Goal: Transaction & Acquisition: Purchase product/service

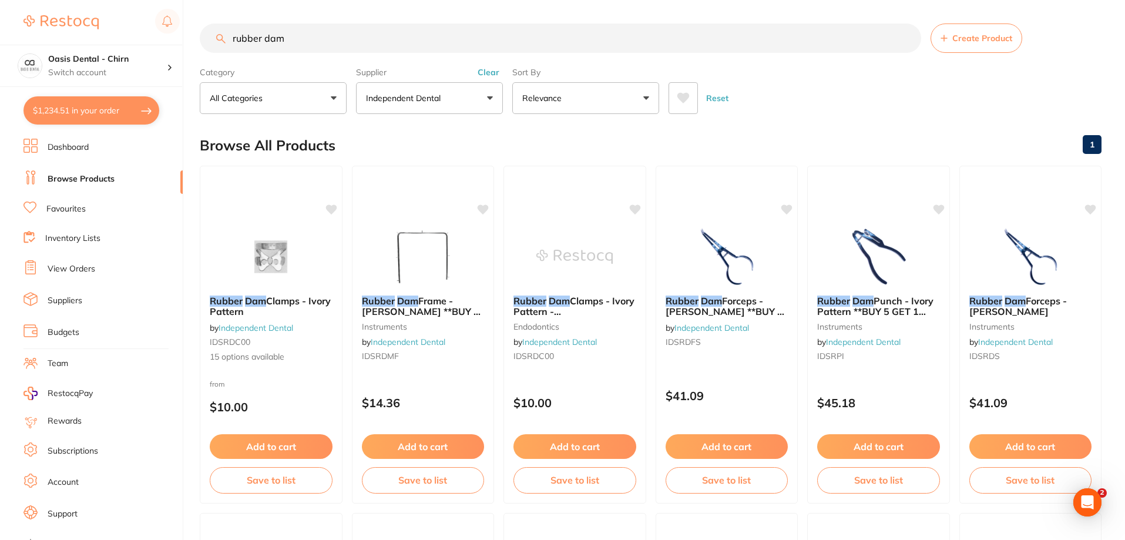
click at [315, 49] on input "rubber dam" at bounding box center [560, 37] width 721 height 29
type input "r"
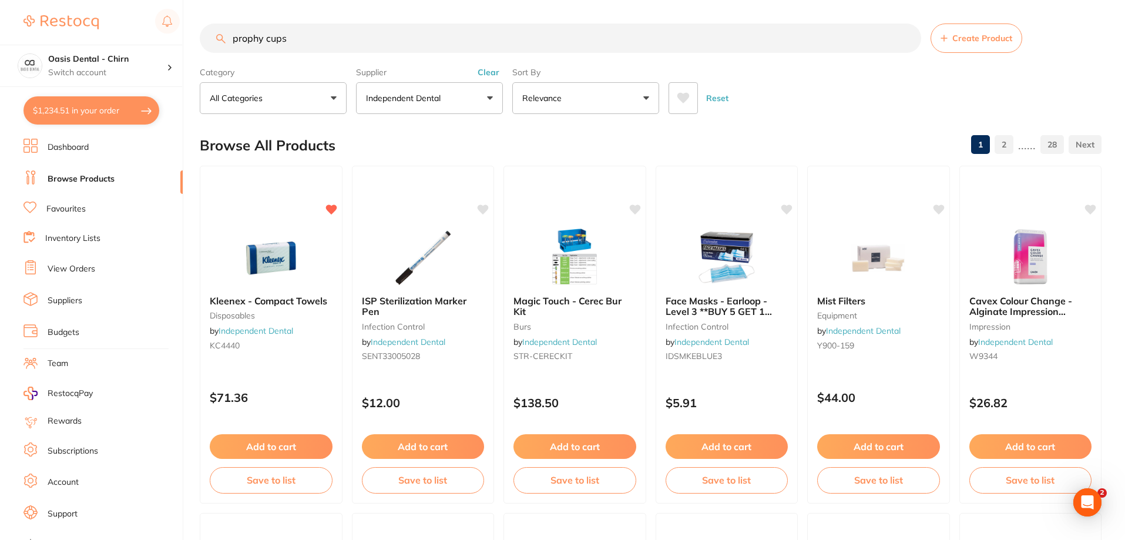
type input "prophy cups"
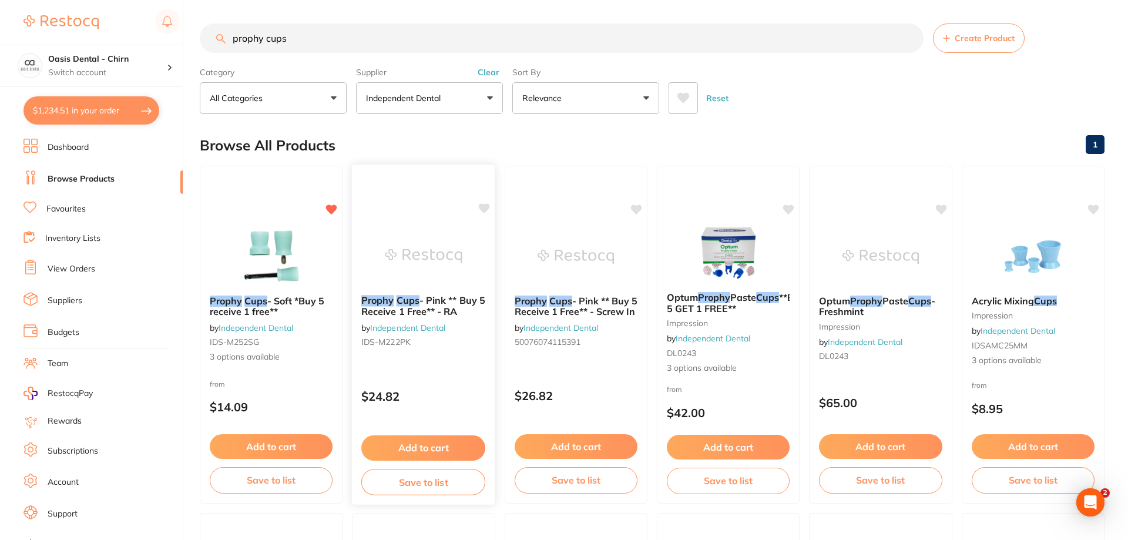
scroll to position [417, 0]
click at [221, 245] on div at bounding box center [271, 255] width 143 height 59
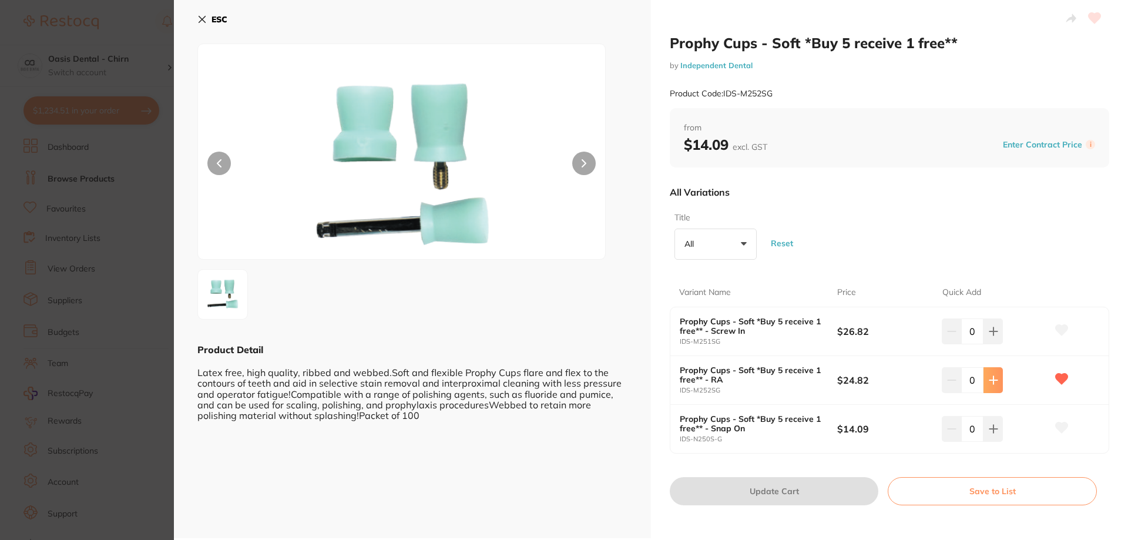
click at [995, 379] on button at bounding box center [992, 380] width 19 height 26
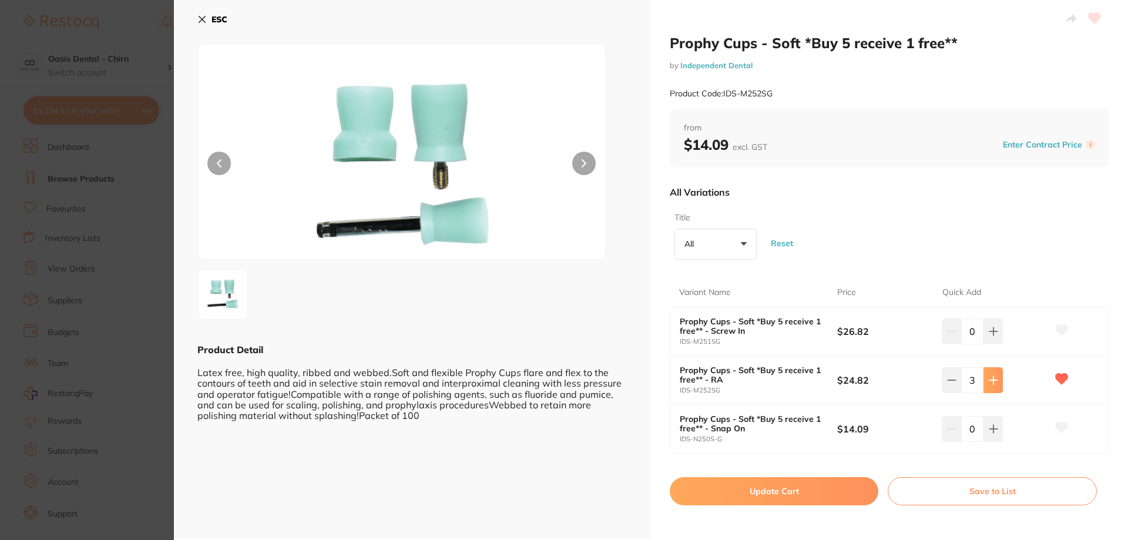
click at [995, 379] on button at bounding box center [992, 380] width 19 height 26
click at [947, 376] on icon at bounding box center [951, 379] width 9 height 9
type input "5"
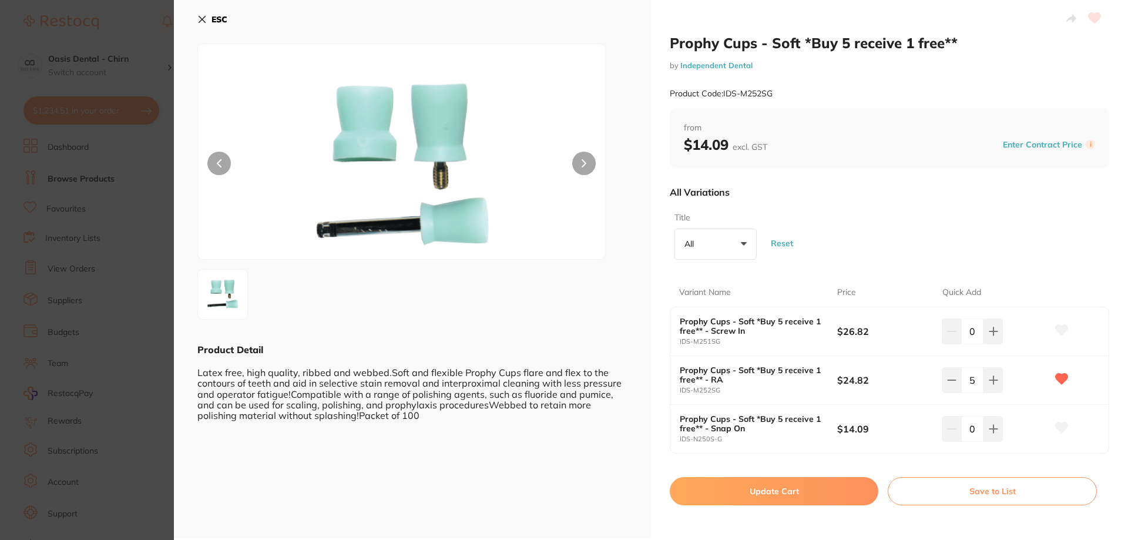
click at [844, 490] on button "Update Cart" at bounding box center [773, 491] width 208 height 28
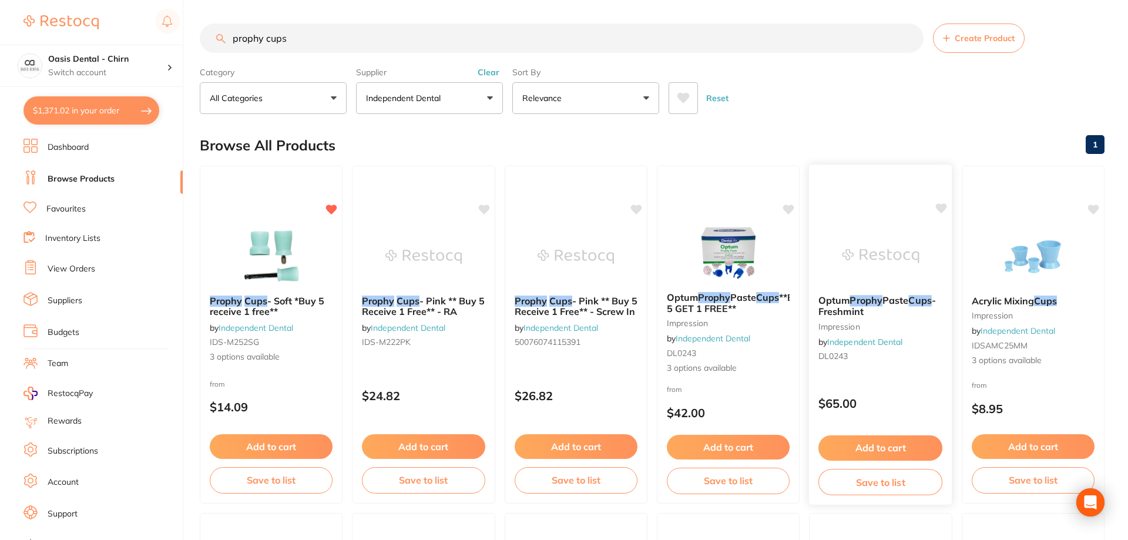
checkbox input "false"
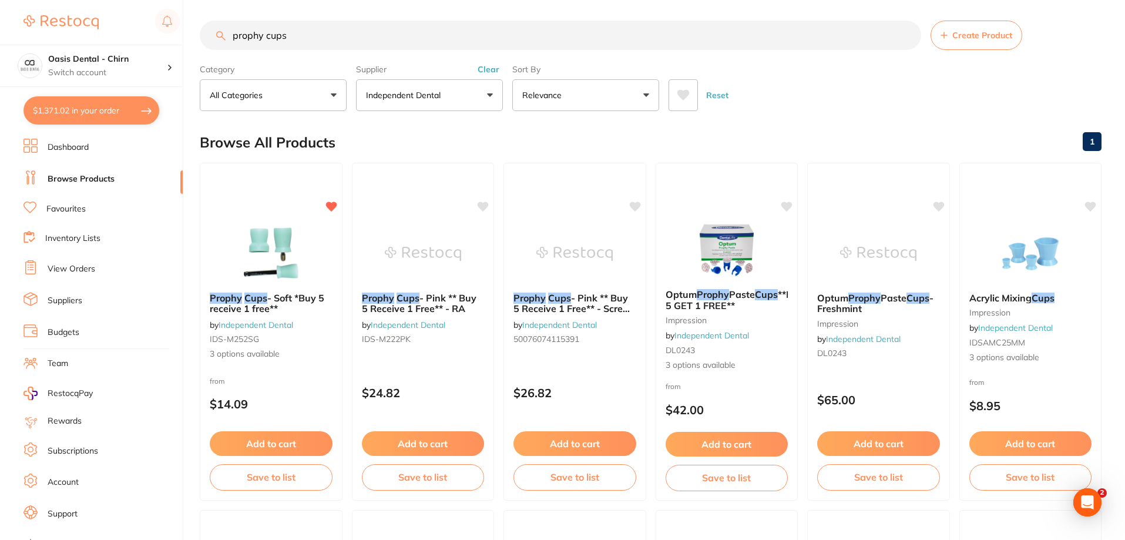
click at [301, 39] on input "prophy cups" at bounding box center [560, 35] width 721 height 29
type input "prophy cup"
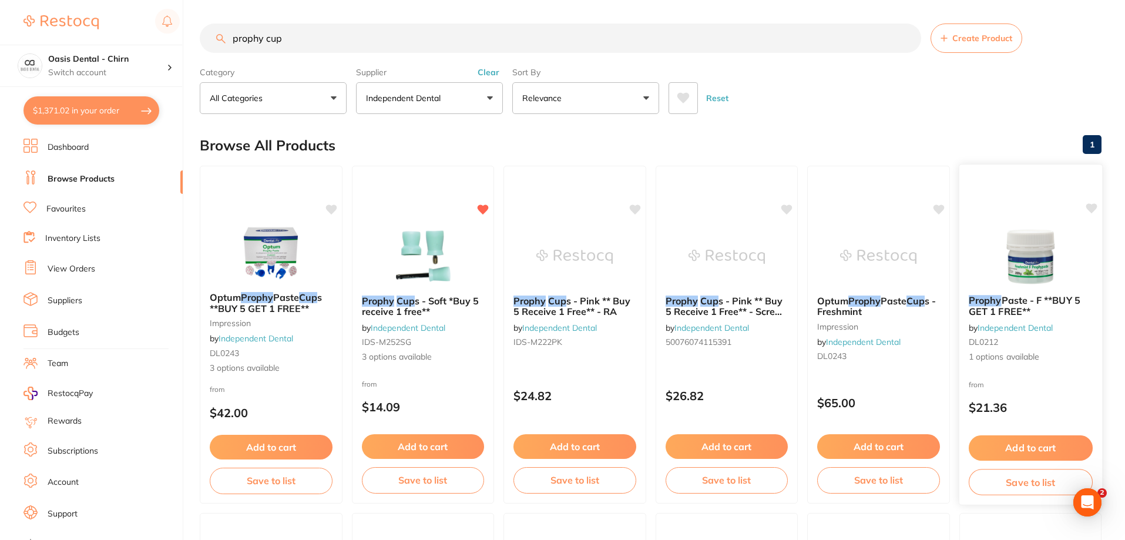
click at [1089, 208] on icon at bounding box center [1090, 208] width 11 height 10
click at [1033, 247] on img at bounding box center [1029, 255] width 77 height 59
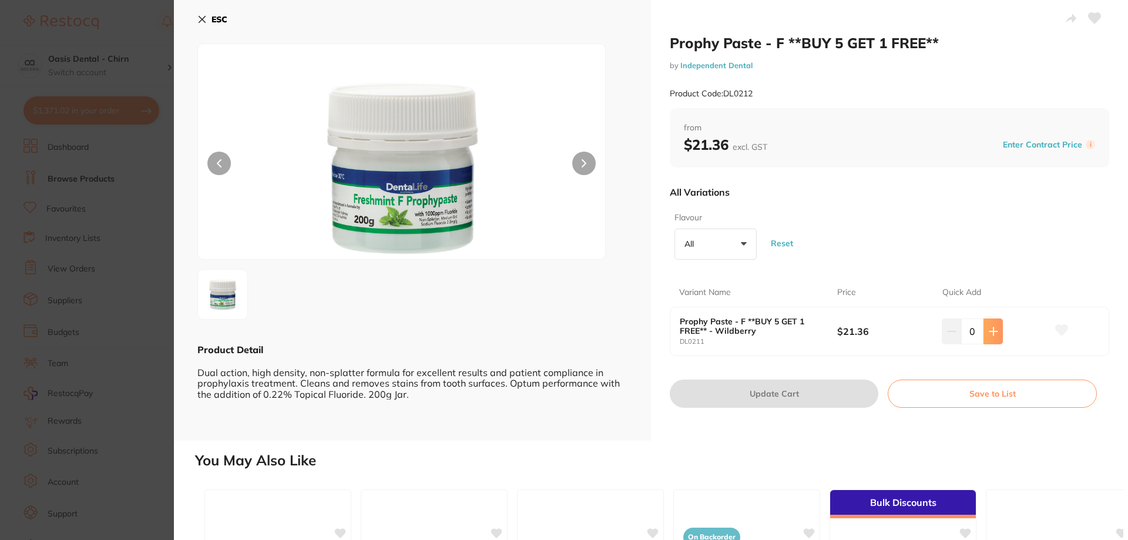
click at [997, 339] on button at bounding box center [992, 331] width 19 height 26
click at [995, 335] on button at bounding box center [992, 331] width 19 height 26
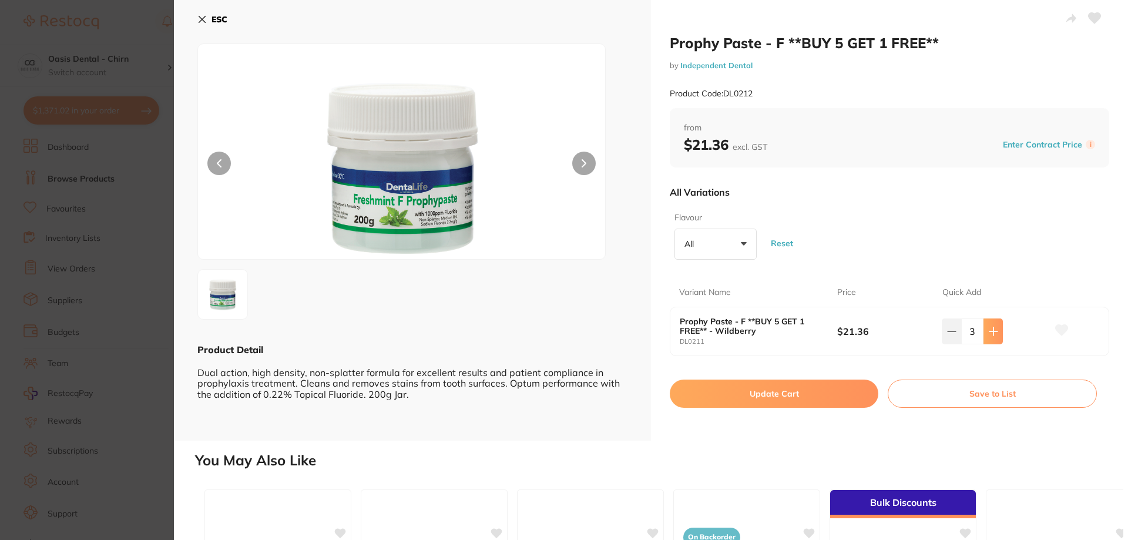
type input "5"
click at [820, 402] on button "Update Cart" at bounding box center [773, 393] width 208 height 28
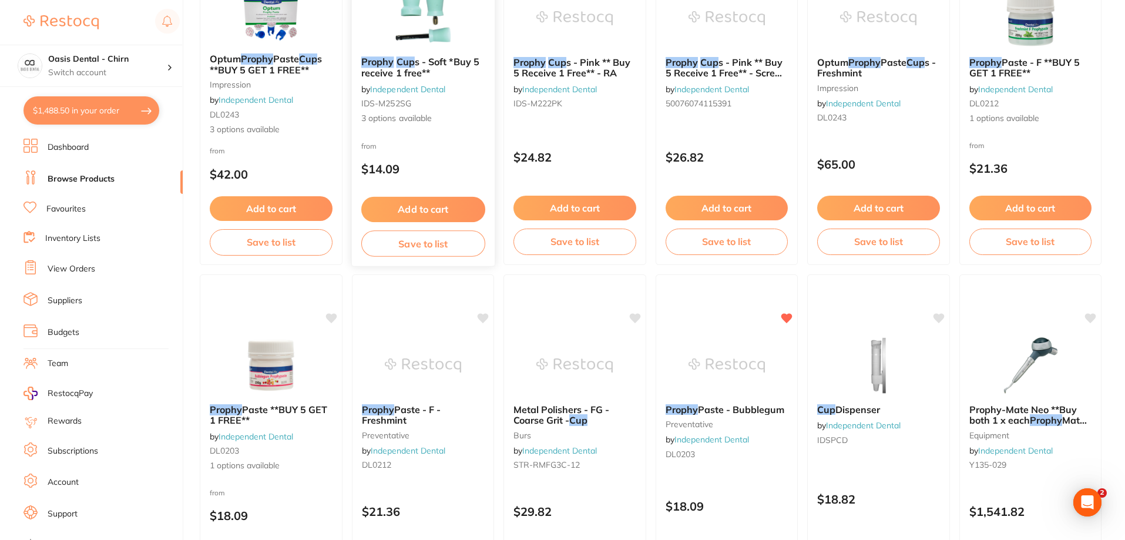
scroll to position [366, 0]
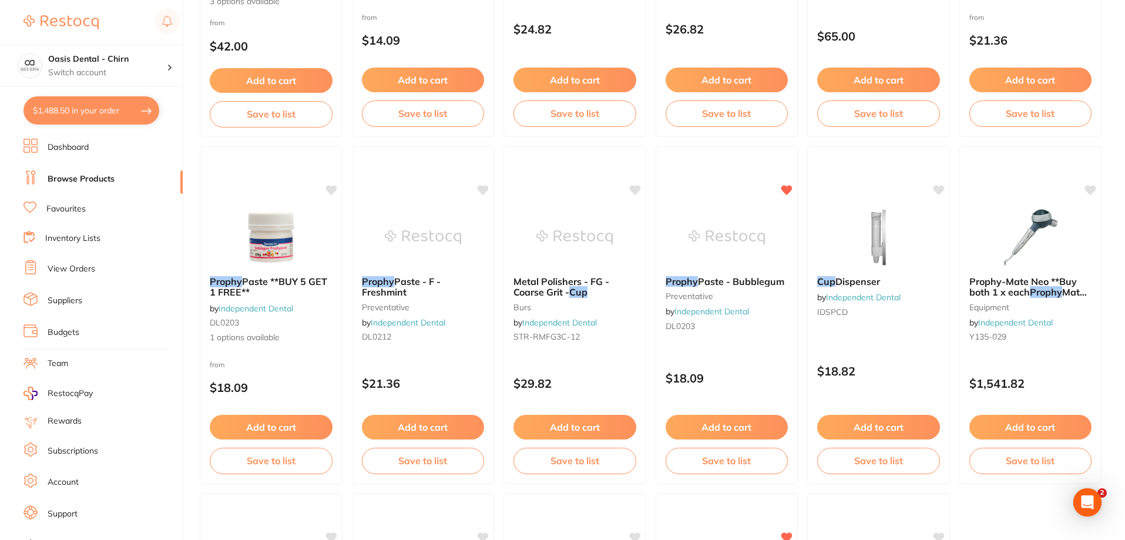
drag, startPoint x: 256, startPoint y: 231, endPoint x: 790, endPoint y: 281, distance: 536.1
click at [256, 230] on img at bounding box center [271, 237] width 76 height 59
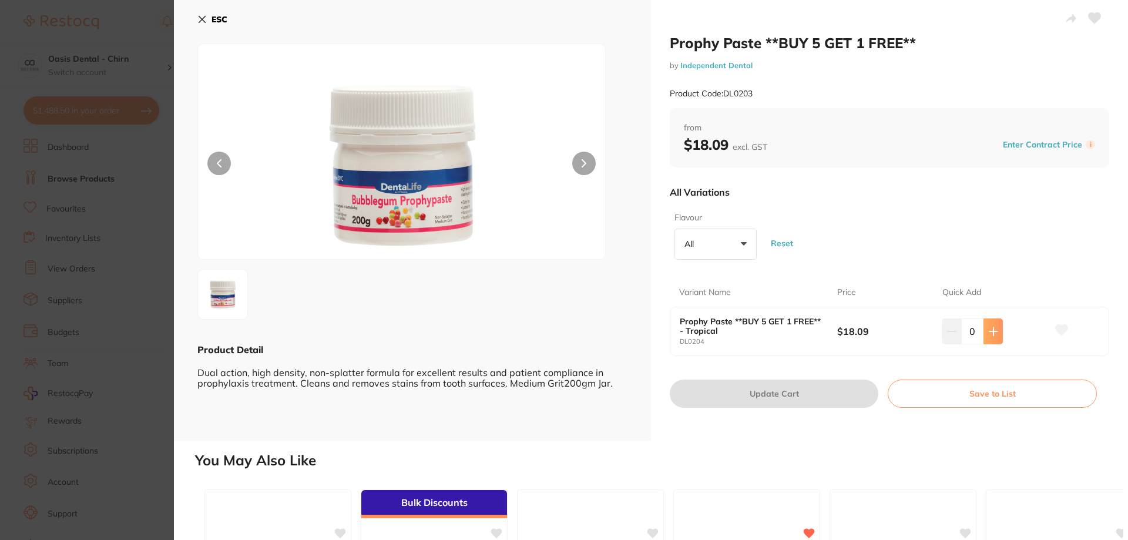
click at [988, 332] on icon at bounding box center [992, 331] width 9 height 9
click at [988, 331] on icon at bounding box center [992, 331] width 9 height 9
click at [989, 331] on icon at bounding box center [993, 331] width 8 height 8
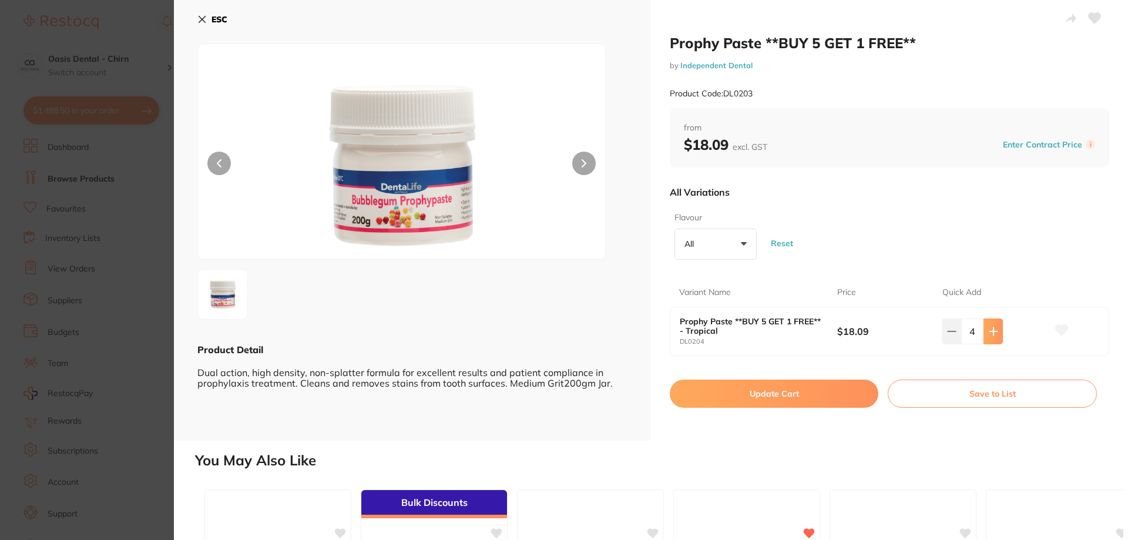
type input "5"
drag, startPoint x: 836, startPoint y: 384, endPoint x: 867, endPoint y: 349, distance: 47.0
click at [835, 383] on button "Update Cart" at bounding box center [773, 393] width 208 height 28
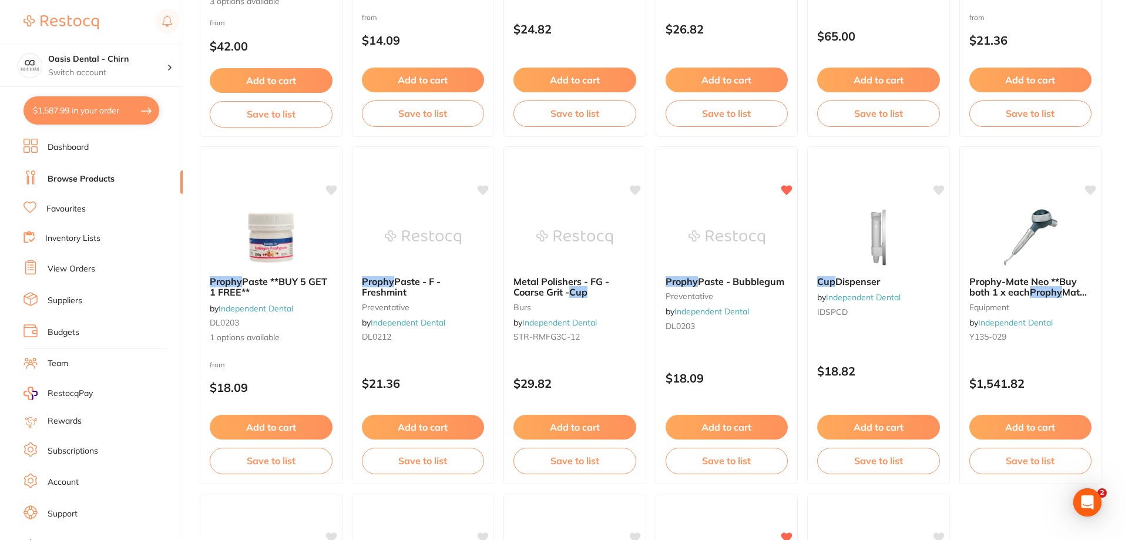
click at [101, 116] on button "$1,587.99 in your order" at bounding box center [91, 110] width 136 height 28
checkbox input "true"
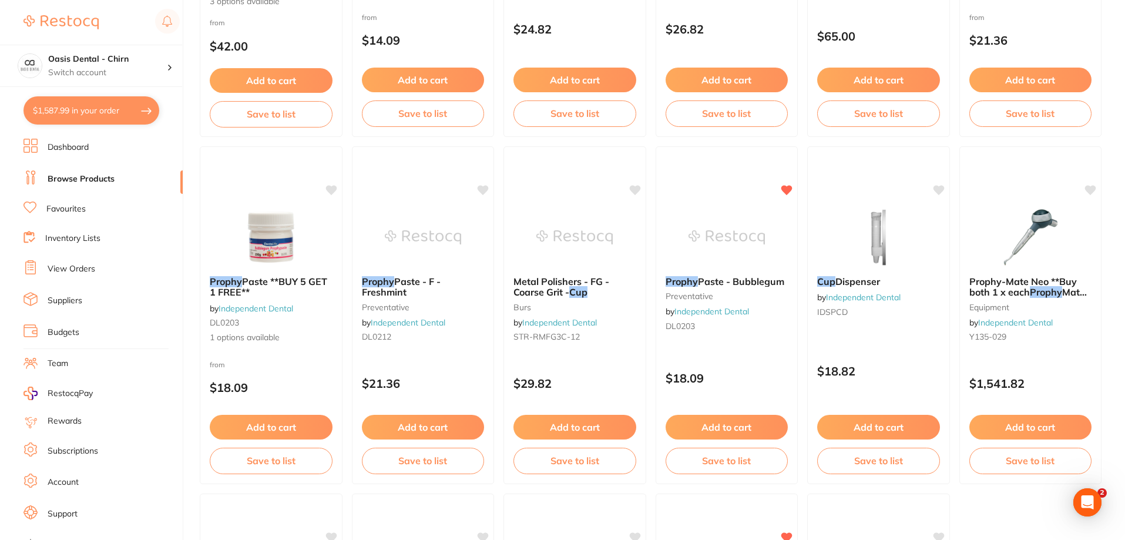
checkbox input "true"
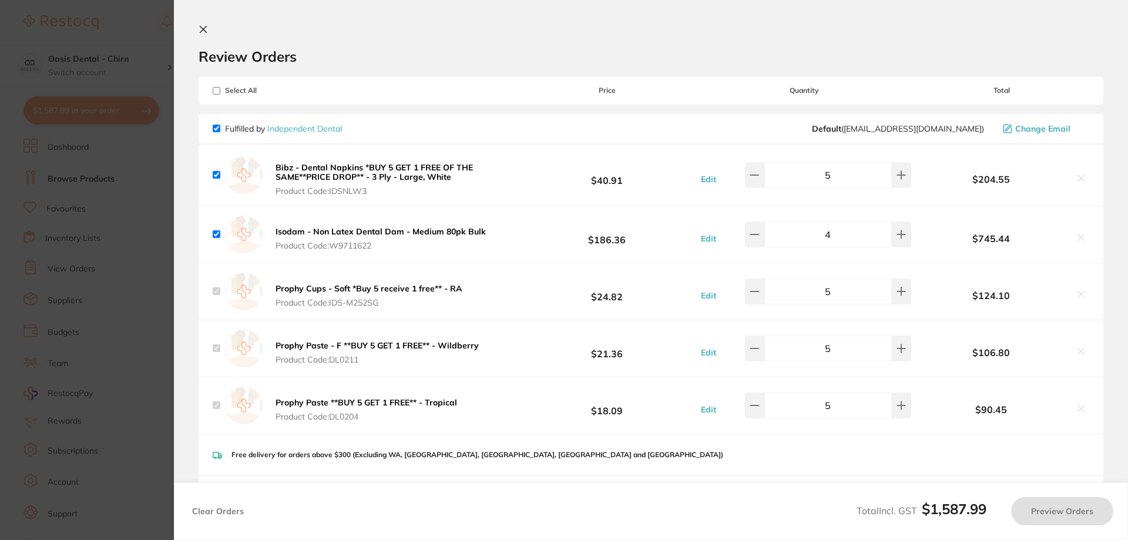
checkbox input "true"
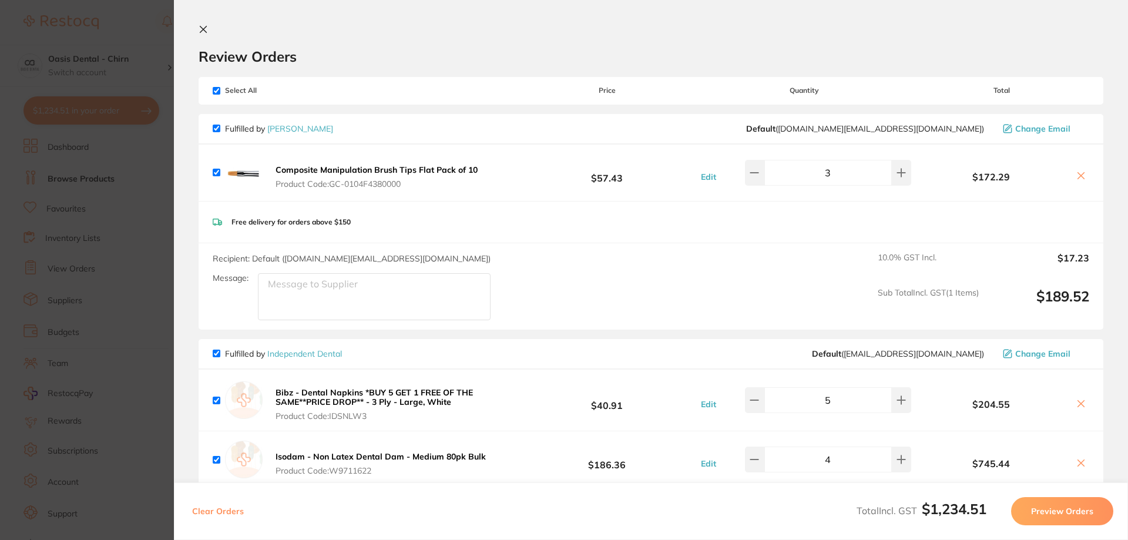
click at [189, 25] on section "Review Orders Your orders are being processed and we will notify you once we ha…" at bounding box center [651, 270] width 954 height 540
click at [200, 28] on icon at bounding box center [202, 29] width 9 height 9
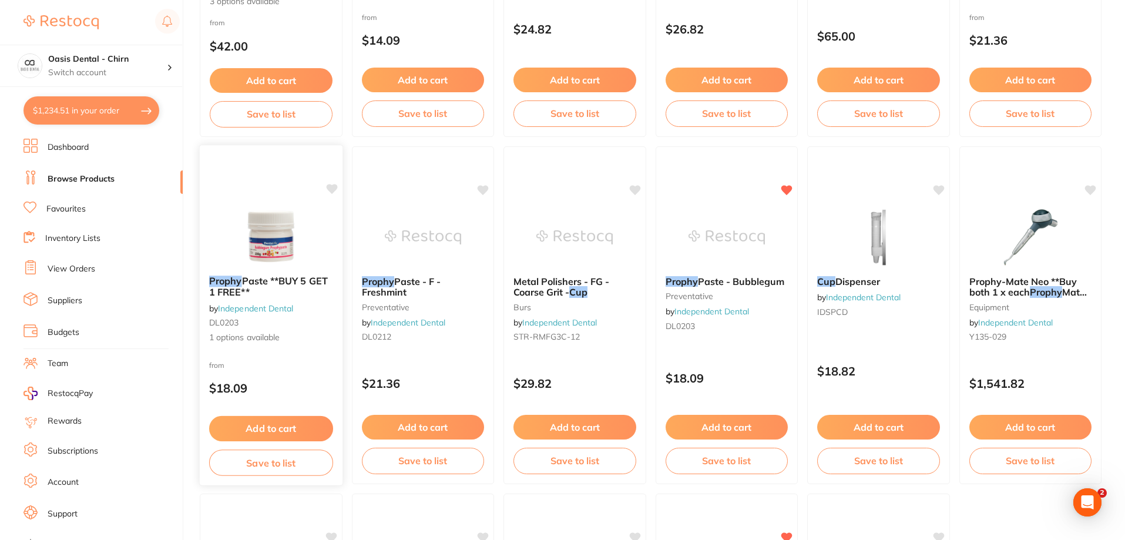
click at [274, 230] on img at bounding box center [271, 236] width 77 height 59
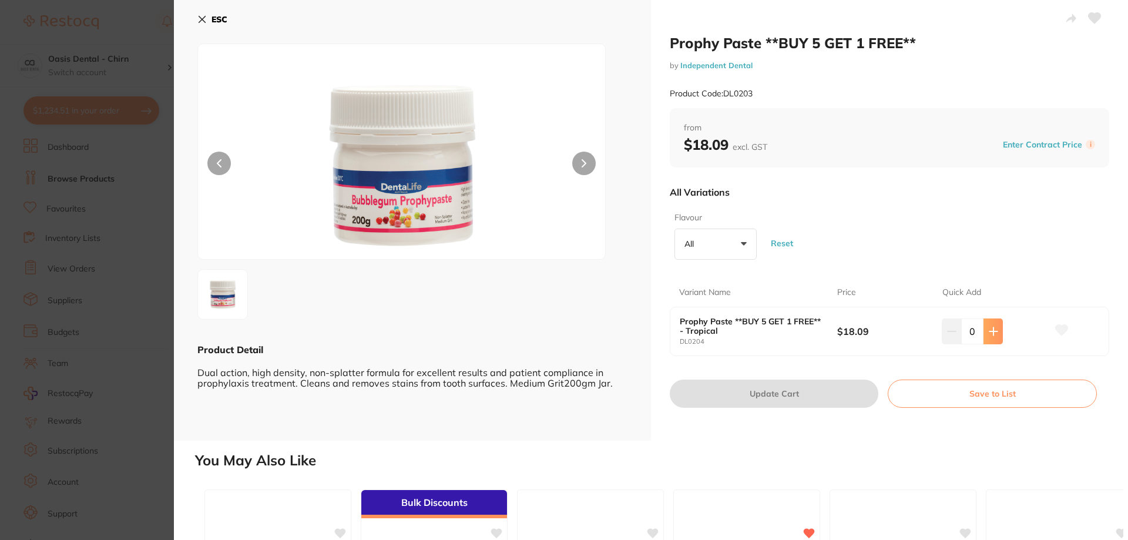
click at [990, 333] on icon at bounding box center [993, 331] width 8 height 8
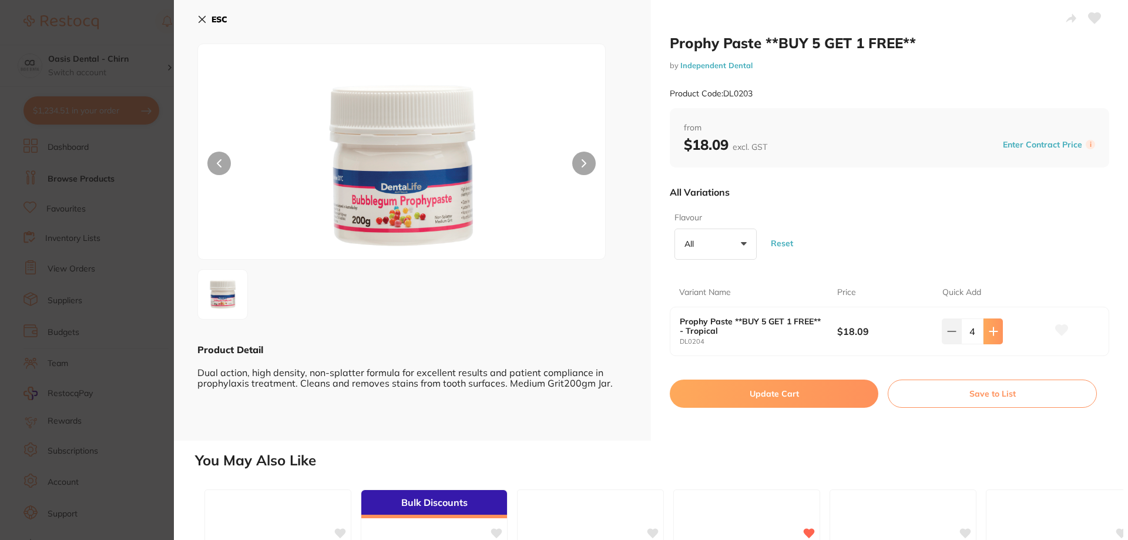
type input "5"
checkbox input "false"
click at [990, 333] on icon at bounding box center [992, 331] width 9 height 9
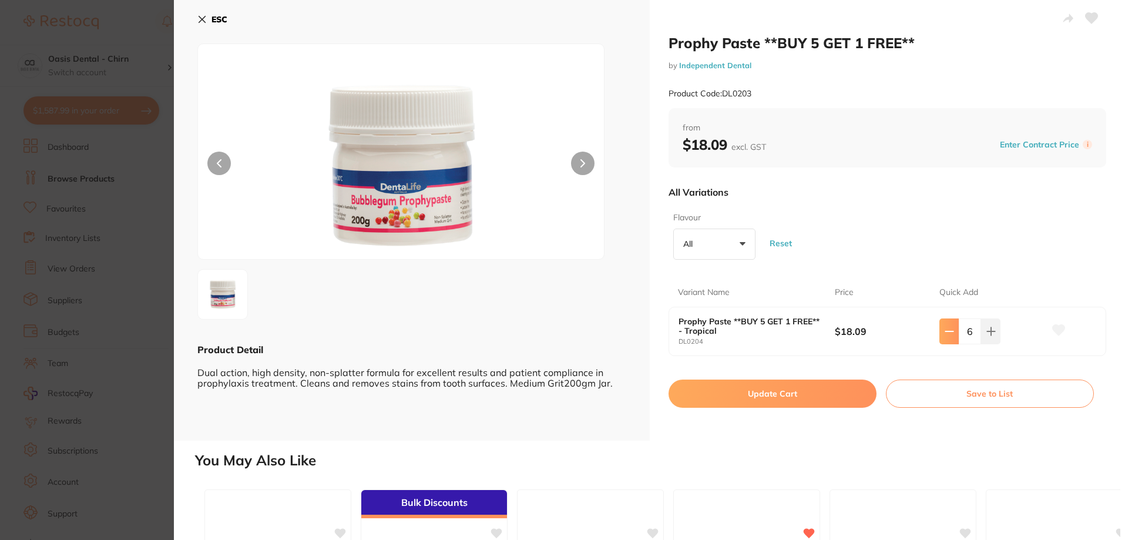
click at [944, 332] on icon at bounding box center [948, 331] width 9 height 9
type input "5"
click at [788, 397] on button "Update Cart" at bounding box center [772, 393] width 208 height 28
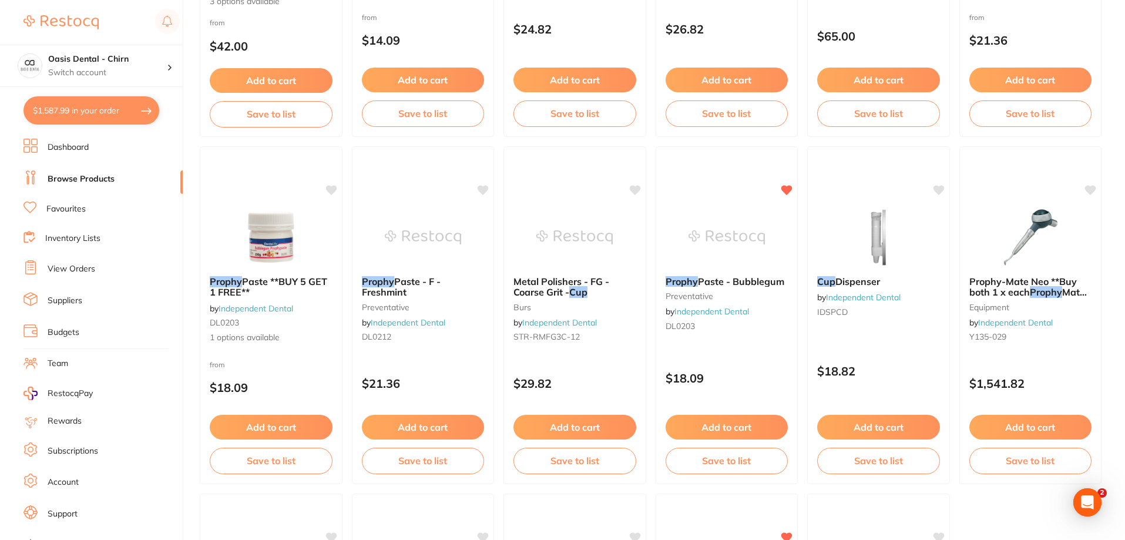
click at [112, 110] on button "$1,587.99 in your order" at bounding box center [91, 110] width 136 height 28
checkbox input "true"
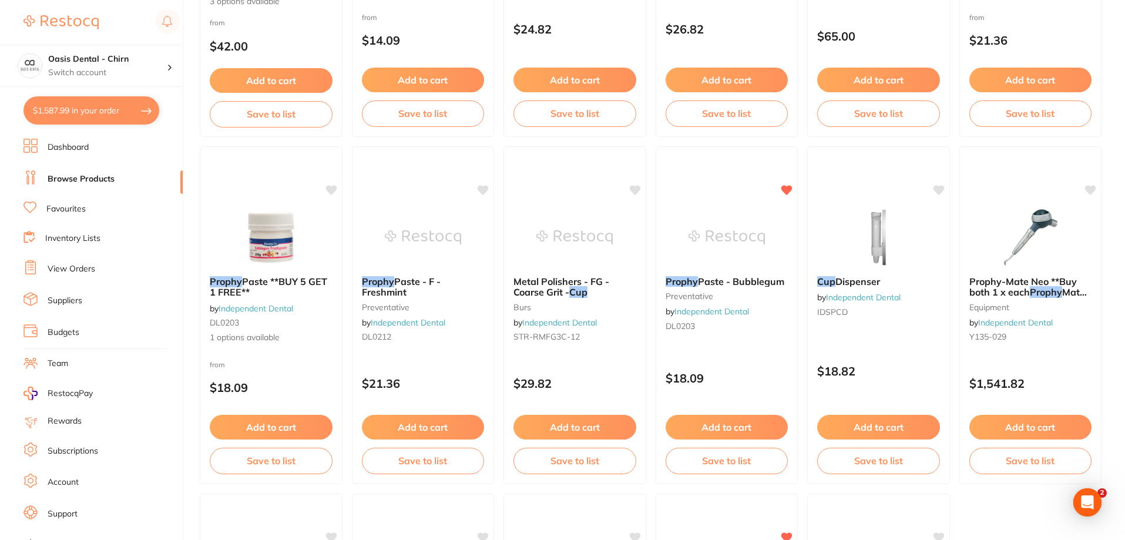
checkbox input "true"
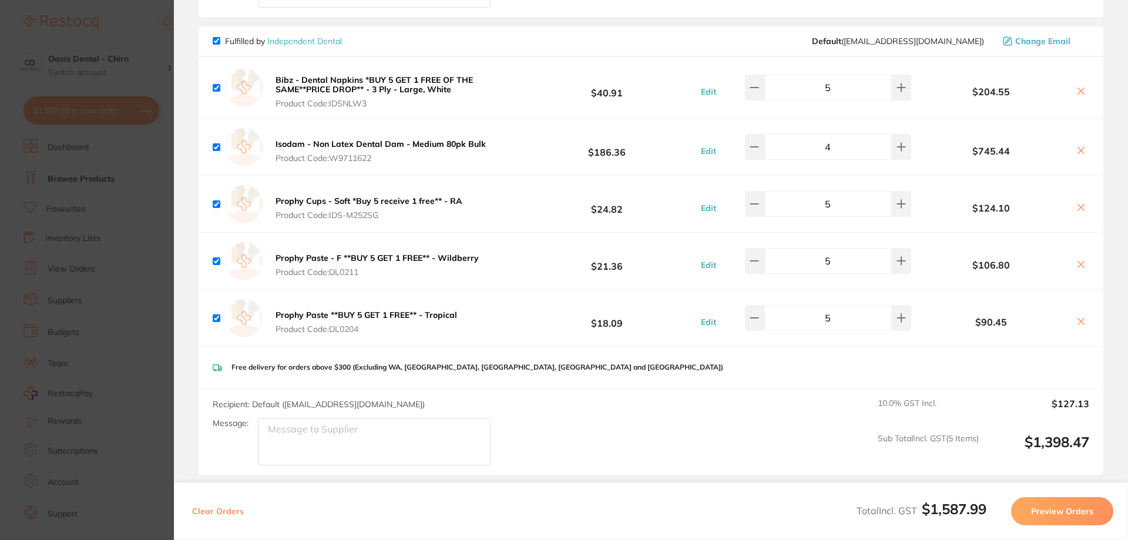
scroll to position [294, 0]
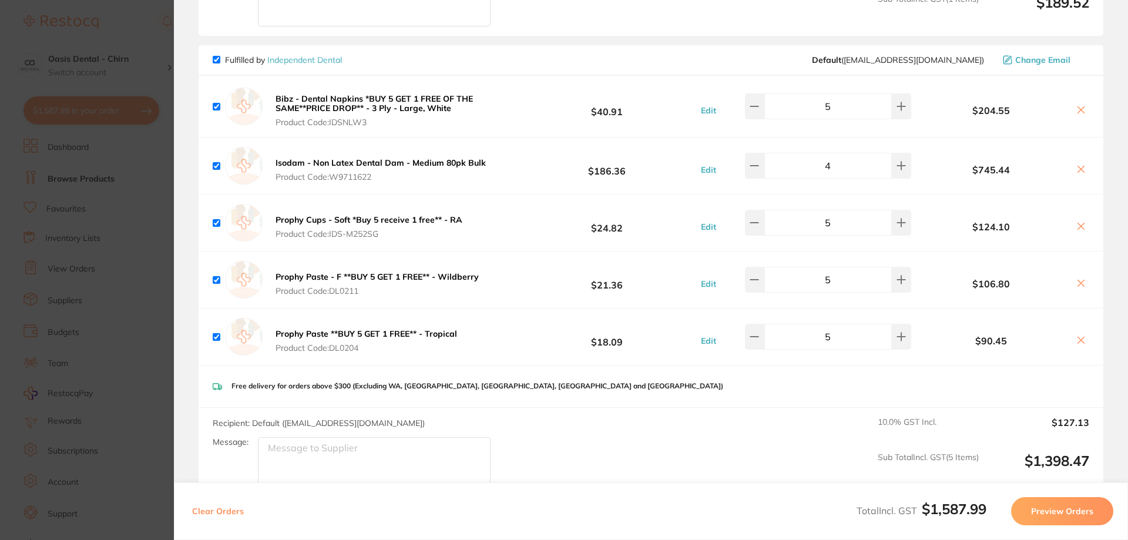
click at [1077, 280] on icon at bounding box center [1080, 282] width 9 height 9
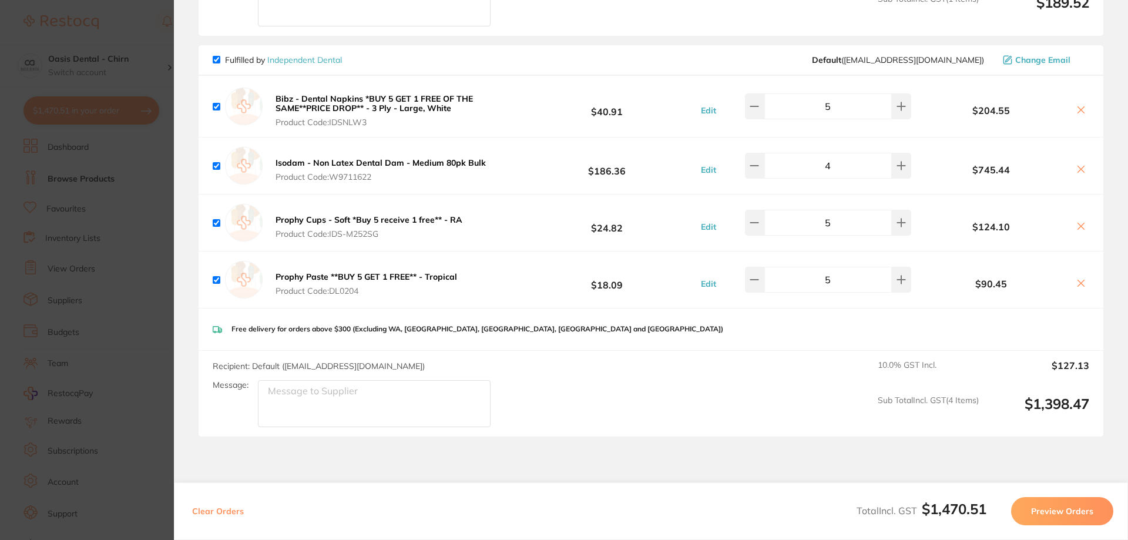
click at [1081, 228] on icon at bounding box center [1081, 226] width 6 height 6
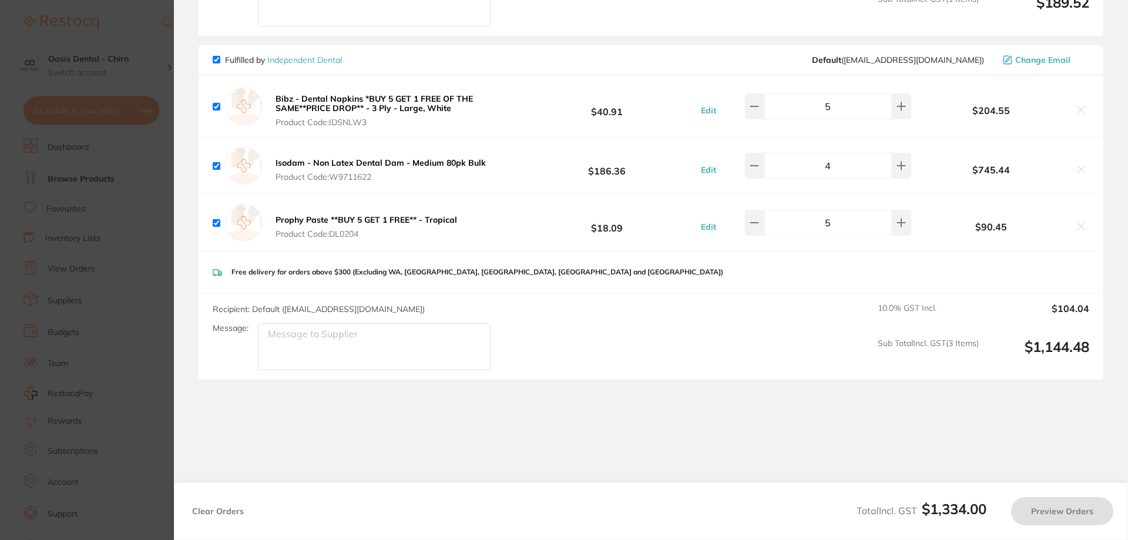
checkbox input "true"
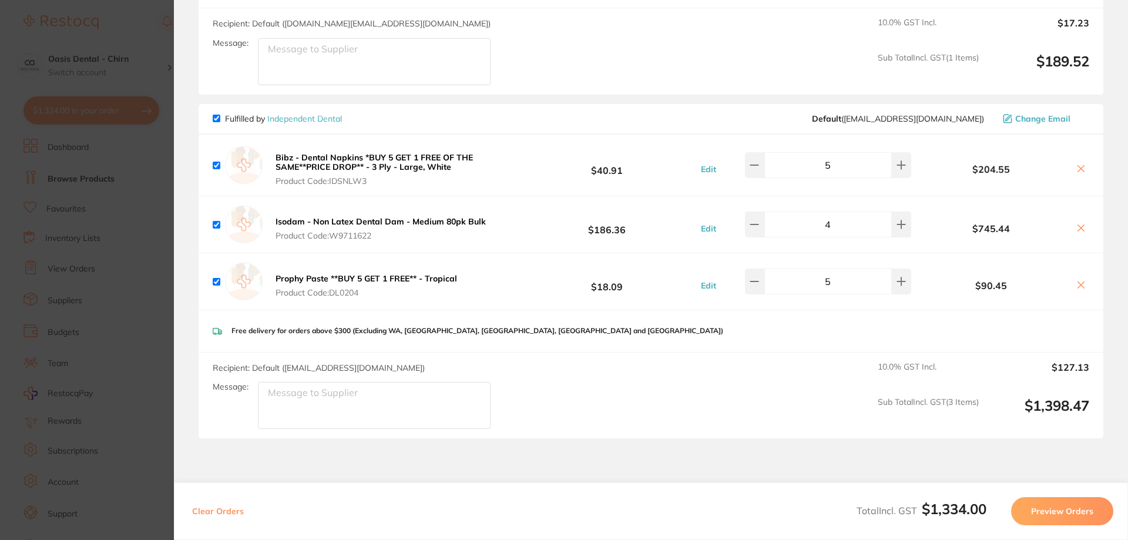
scroll to position [0, 0]
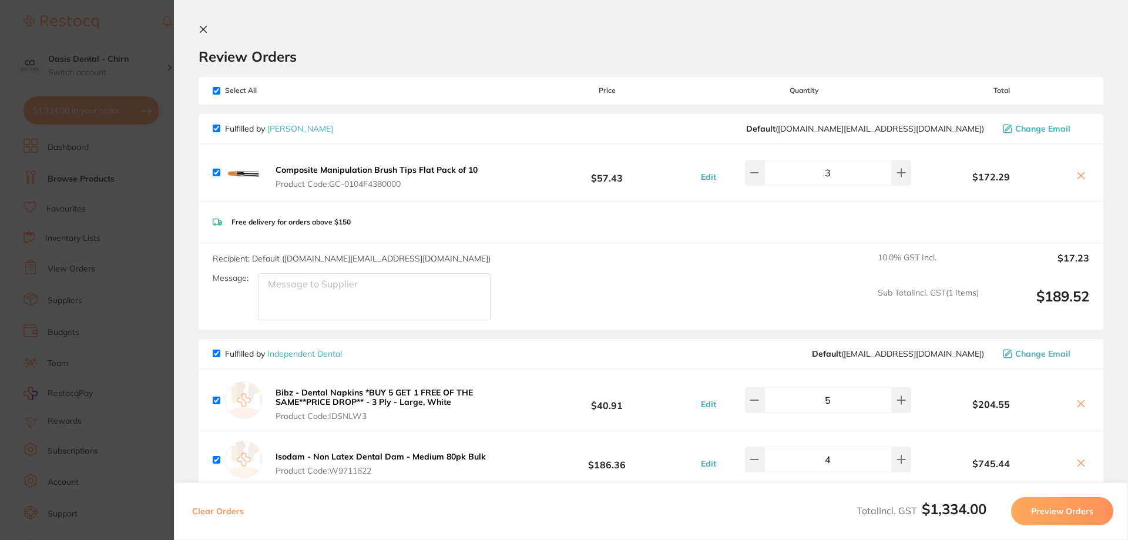
click at [203, 29] on icon at bounding box center [203, 29] width 6 height 6
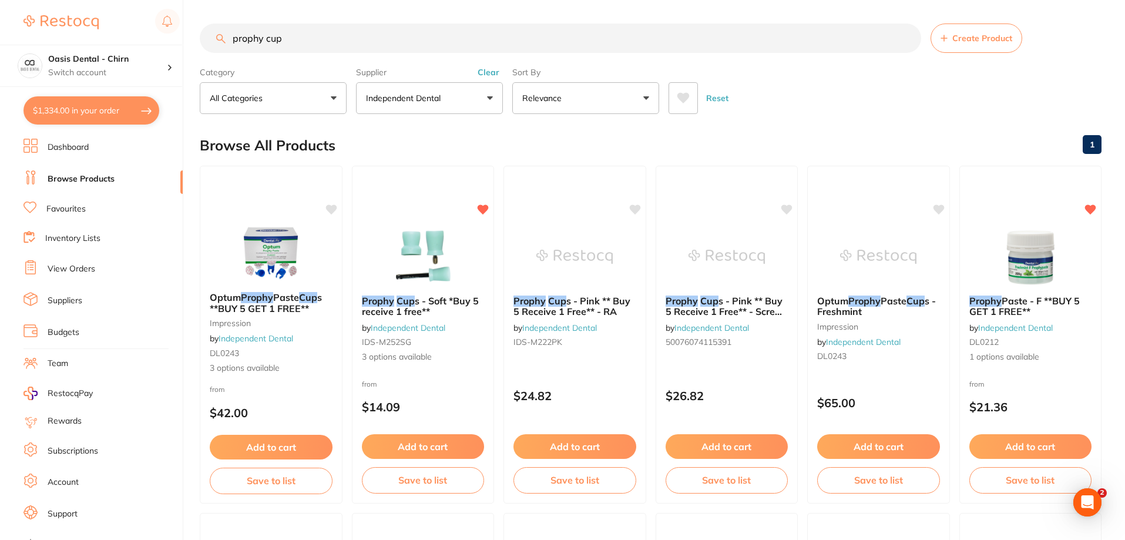
click at [320, 45] on input "prophy cup" at bounding box center [560, 37] width 721 height 29
click at [443, 252] on img at bounding box center [422, 255] width 77 height 59
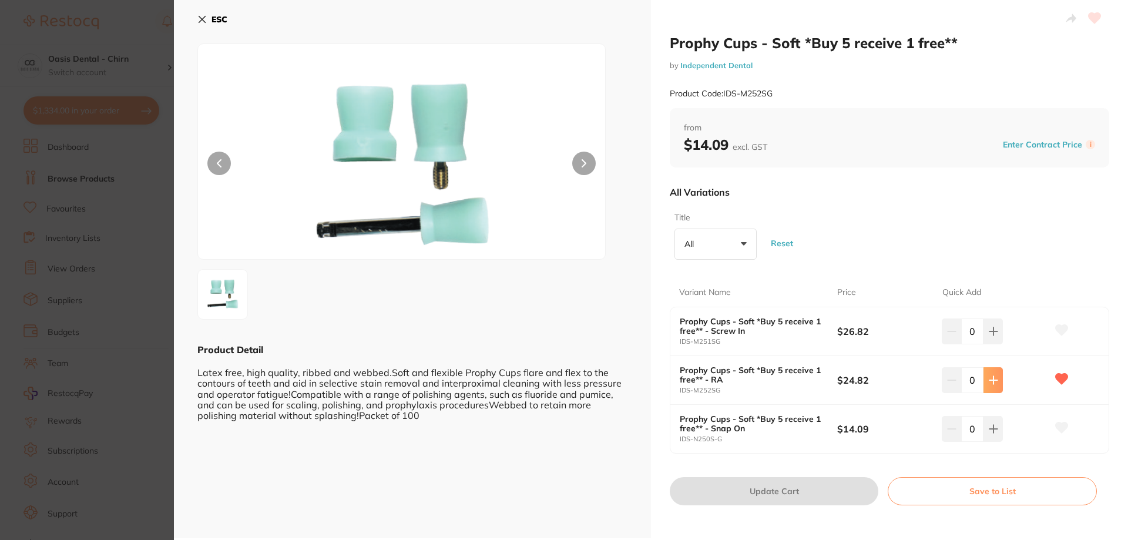
click at [997, 378] on button at bounding box center [992, 380] width 19 height 26
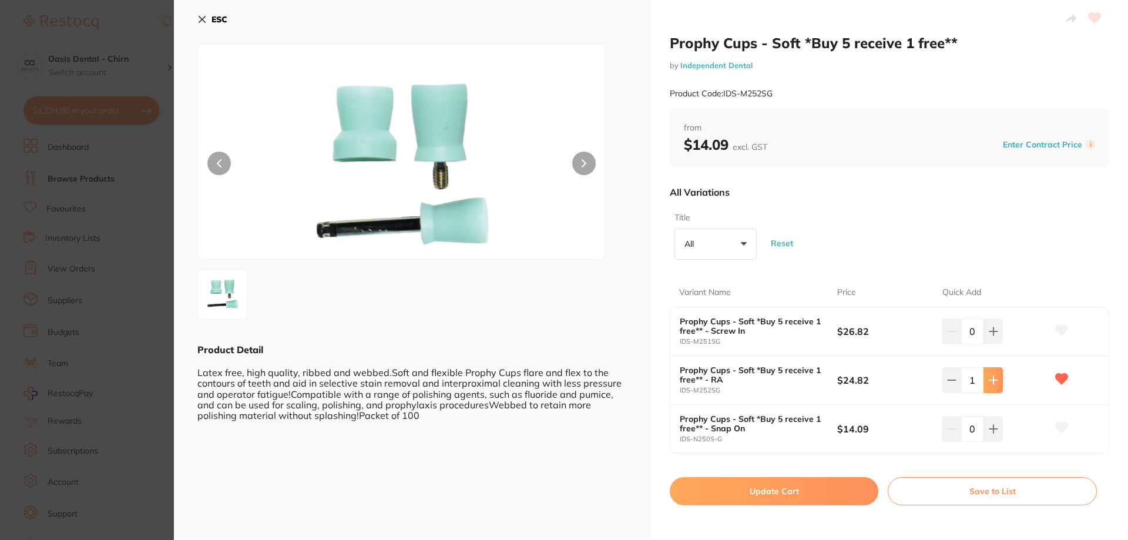
click at [992, 381] on icon at bounding box center [992, 379] width 9 height 9
type input "5"
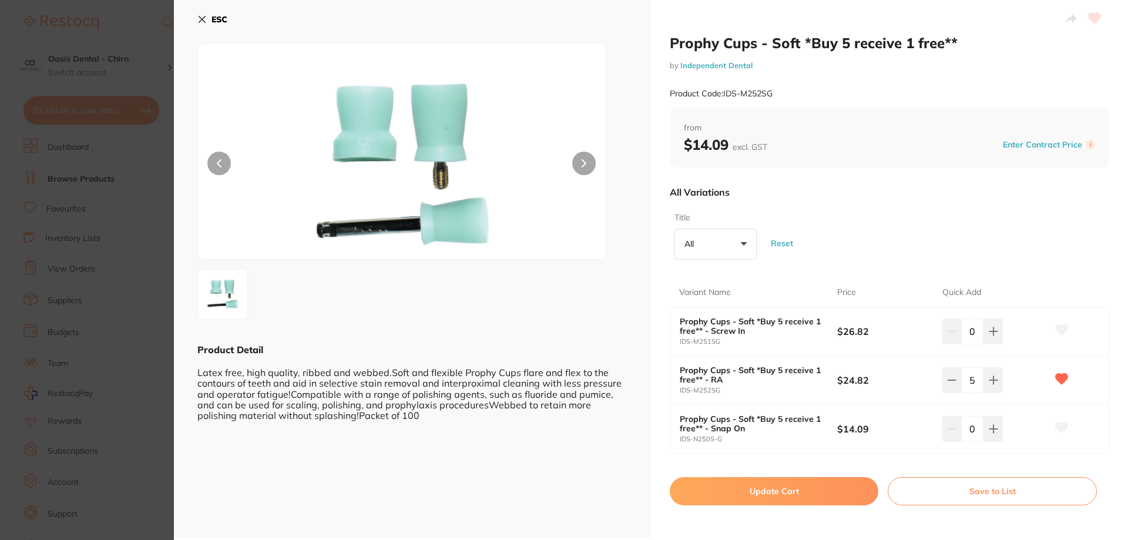
click at [822, 492] on button "Update Cart" at bounding box center [773, 491] width 208 height 28
checkbox input "false"
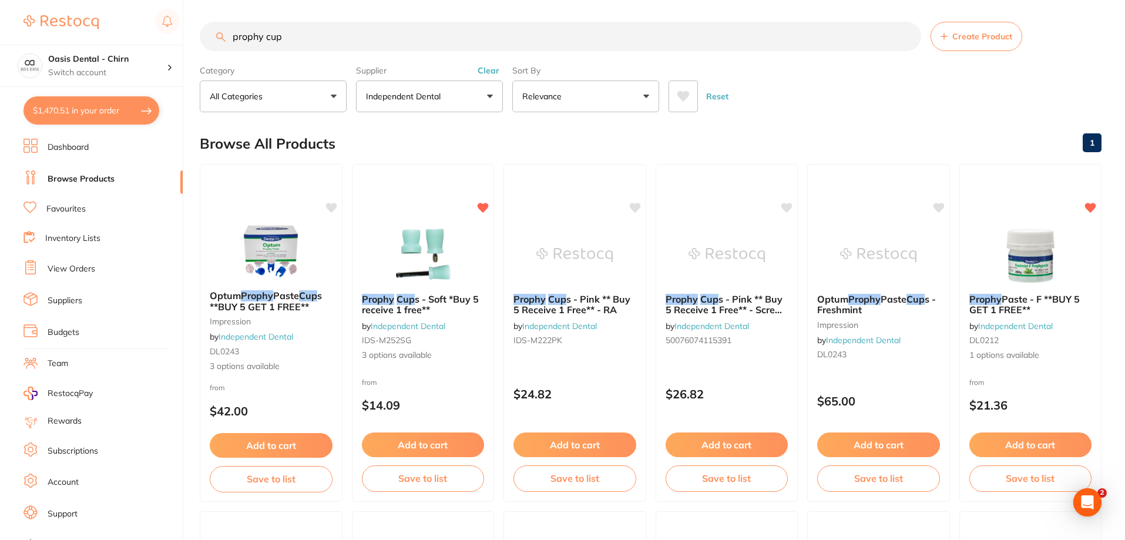
click at [76, 208] on link "Favourites" at bounding box center [65, 209] width 39 height 12
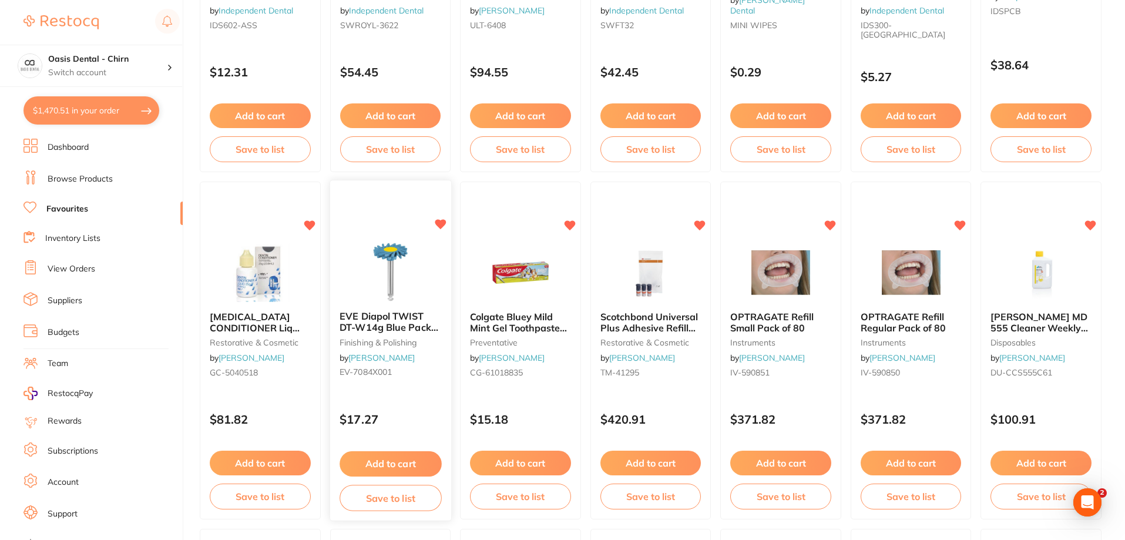
scroll to position [998, 0]
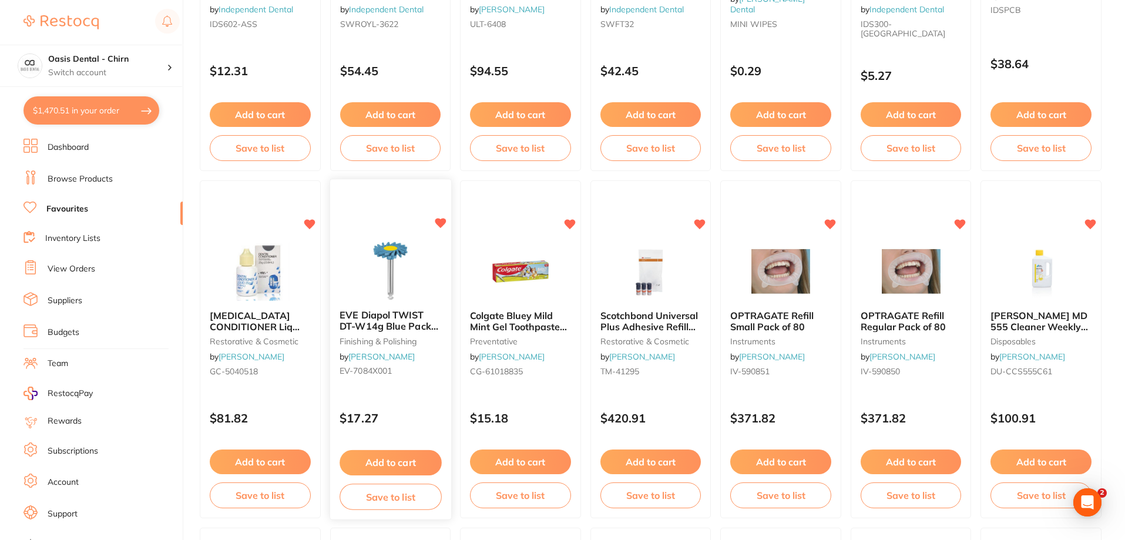
click at [393, 467] on button "Add to cart" at bounding box center [390, 462] width 102 height 25
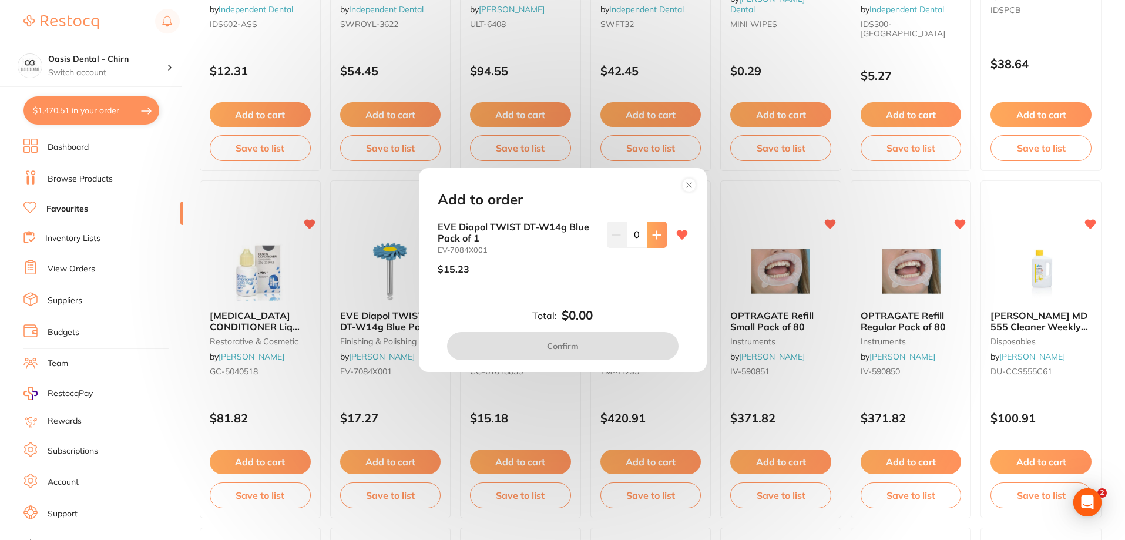
scroll to position [0, 0]
click at [650, 244] on button at bounding box center [656, 234] width 19 height 26
type input "1"
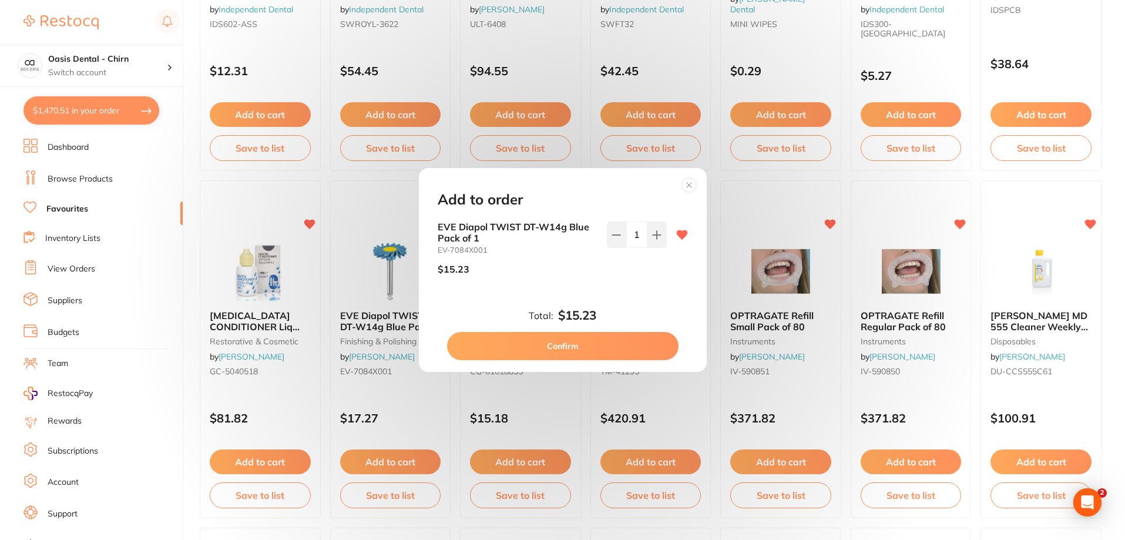
click at [560, 347] on button "Confirm" at bounding box center [562, 346] width 231 height 28
checkbox input "false"
